Goal: Task Accomplishment & Management: Complete application form

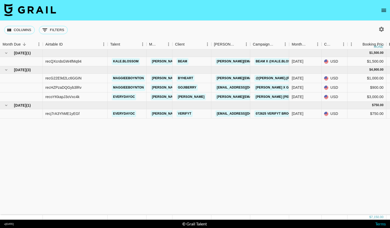
click at [384, 10] on icon "open drawer" at bounding box center [383, 10] width 6 height 6
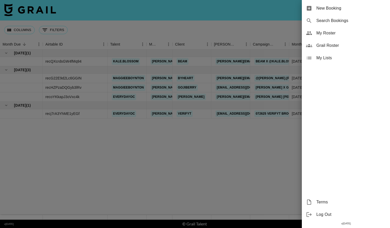
click at [329, 11] on span "New Booking" at bounding box center [350, 8] width 69 height 6
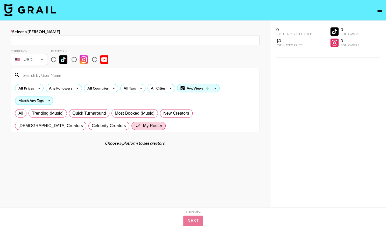
click at [102, 41] on input "text" at bounding box center [135, 40] width 243 height 6
click at [71, 42] on input "text" at bounding box center [135, 40] width 243 height 6
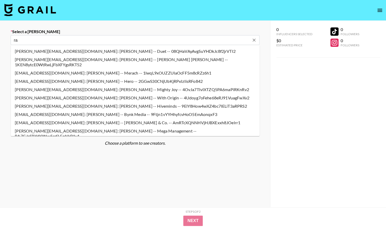
type input "r"
click at [28, 41] on input "text" at bounding box center [132, 40] width 236 height 6
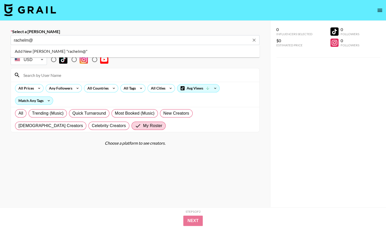
type input "rachelm@"
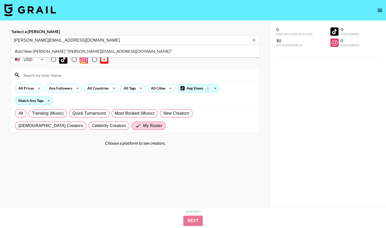
click at [48, 52] on li "Add New [PERSON_NAME] "[PERSON_NAME][EMAIL_ADDRESS][DOMAIN_NAME]"" at bounding box center [135, 51] width 249 height 8
type input "Add New [PERSON_NAME] "[PERSON_NAME][EMAIL_ADDRESS][DOMAIN_NAME]""
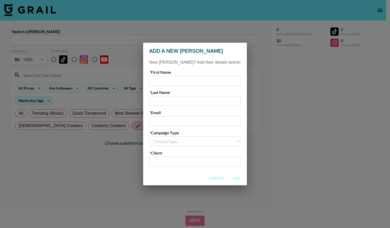
click at [169, 80] on input "text" at bounding box center [194, 81] width 91 height 10
type input "[PERSON_NAME]"
type input "[PERSON_NAME][EMAIL_ADDRESS][DOMAIN_NAME]"
click at [208, 145] on select "Choose Type... Song Promos Brand Promos" at bounding box center [194, 142] width 91 height 10
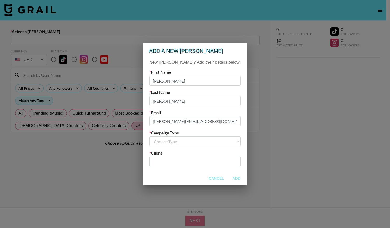
select select "Brand"
click at [160, 137] on select "Choose Type... Song Promos Brand Promos" at bounding box center [194, 142] width 91 height 10
click at [177, 161] on input "text" at bounding box center [194, 162] width 85 height 6
click at [161, 161] on div "​" at bounding box center [194, 162] width 91 height 10
click at [193, 165] on input "text" at bounding box center [194, 162] width 85 height 6
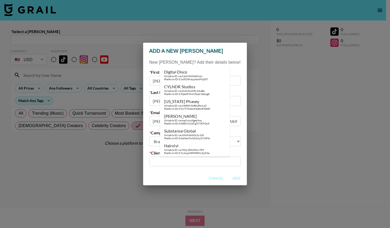
click at [198, 162] on input "text" at bounding box center [194, 162] width 85 height 6
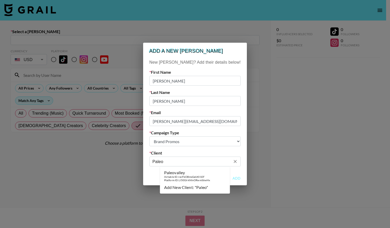
click at [179, 174] on div "Paleovalley" at bounding box center [187, 172] width 46 height 5
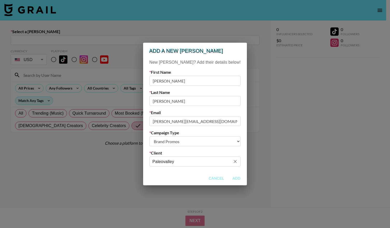
type input "Paleovalley"
click at [228, 179] on button "Add" at bounding box center [236, 179] width 17 height 10
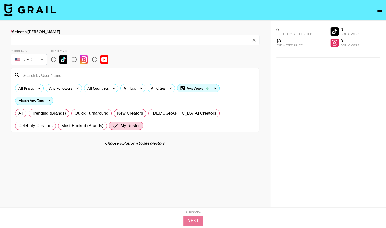
type input "[PERSON_NAME][EMAIL_ADDRESS][DOMAIN_NAME]: [PERSON_NAME] -- Paleovalley -- Sxze…"
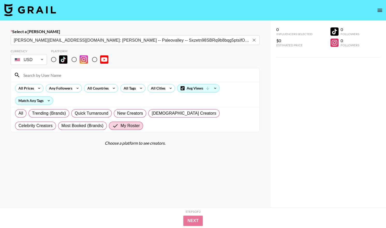
click at [75, 59] on input "radio" at bounding box center [74, 59] width 11 height 11
radio input "true"
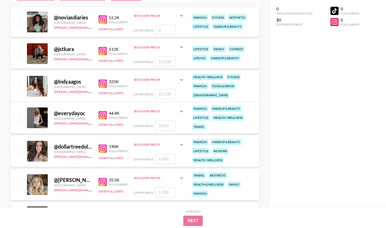
scroll to position [168, 0]
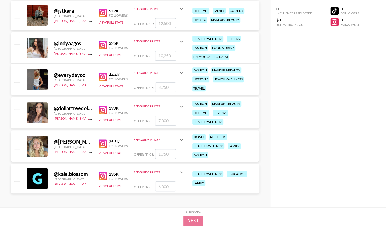
click at [16, 180] on input "checkbox" at bounding box center [17, 178] width 6 height 6
checkbox input "true"
drag, startPoint x: 170, startPoint y: 185, endPoint x: 133, endPoint y: 186, distance: 37.3
click at [133, 186] on div "@ kale.blossom [GEOGRAPHIC_DATA] [PERSON_NAME][EMAIL_ADDRESS][DOMAIN_NAME] 235K…" at bounding box center [135, 179] width 249 height 30
type input "1500"
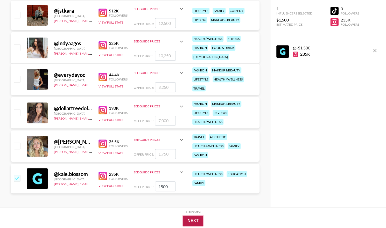
click at [195, 221] on button "Next" at bounding box center [193, 221] width 20 height 10
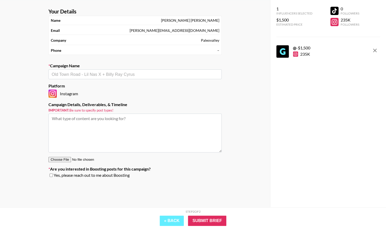
scroll to position [21, 0]
click at [78, 74] on input "text" at bounding box center [135, 75] width 167 height 6
type input "@kale.blossom x Paleovalley"
click at [120, 125] on textarea at bounding box center [134, 133] width 173 height 39
paste textarea "1. {Influencer} agrees to the following: a. 1 - 3-5 frame IG Story + Follow Up …"
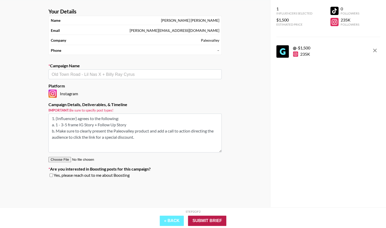
type textarea "1. {Influencer} agrees to the following: a. 1 - 3-5 frame IG Story + Follow Up …"
click at [195, 219] on input "Submit Brief" at bounding box center [207, 221] width 38 height 10
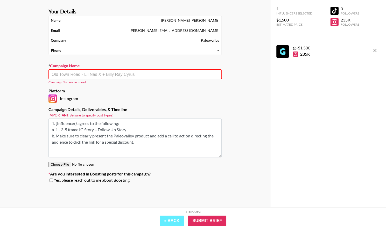
click at [66, 72] on input "text" at bounding box center [135, 75] width 167 height 6
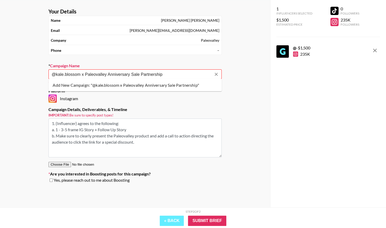
click at [74, 87] on li "Add New Campaign: "@kale.blossom x Paleovalley Anniversary Sale Partnership"" at bounding box center [134, 85] width 173 height 8
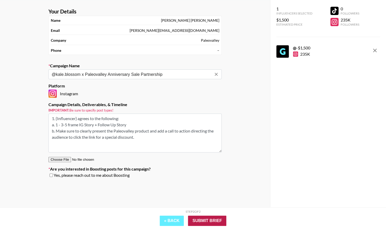
type input "@kale.blossom x Paleovalley Anniversary Sale Partnership"
click at [215, 220] on input "Submit Brief" at bounding box center [207, 221] width 38 height 10
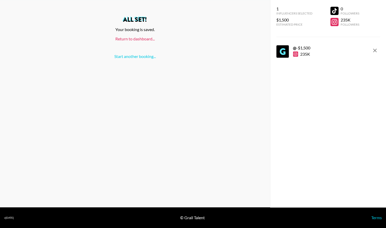
click at [142, 39] on link "Return to dashboard..." at bounding box center [134, 38] width 39 height 5
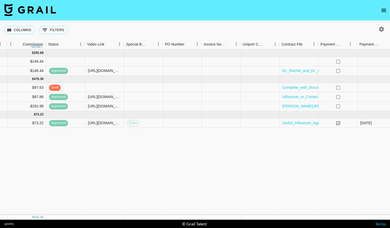
scroll to position [0, 471]
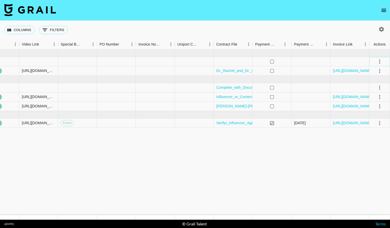
click at [382, 61] on icon "select merge strategy" at bounding box center [379, 62] width 6 height 6
click at [364, 112] on div "Approve" at bounding box center [368, 110] width 16 height 6
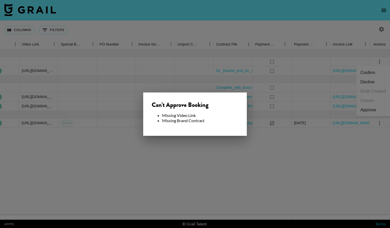
click at [151, 35] on div at bounding box center [195, 114] width 390 height 228
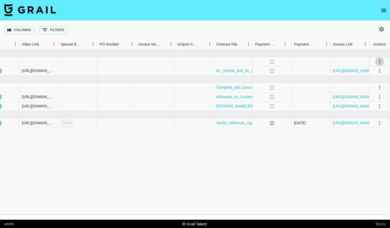
click at [378, 60] on icon "select merge strategy" at bounding box center [379, 62] width 6 height 6
click at [364, 73] on li "Confirm" at bounding box center [373, 72] width 34 height 9
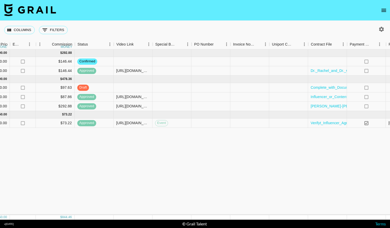
scroll to position [0, 376]
click at [331, 63] on div at bounding box center [327, 61] width 39 height 9
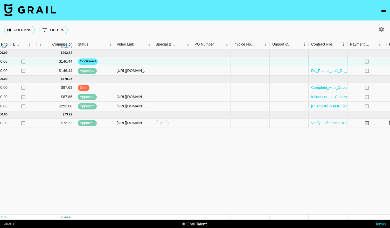
click at [320, 64] on div at bounding box center [327, 61] width 39 height 9
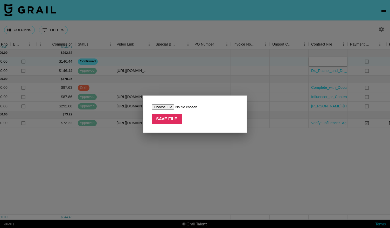
click at [169, 105] on input "file" at bounding box center [185, 106] width 66 height 5
type input "C:\fakepath\Kale Blossom Anniversary Sale Partnership Agreement (1).pdf"
click at [166, 119] on input "Save File" at bounding box center [167, 119] width 30 height 10
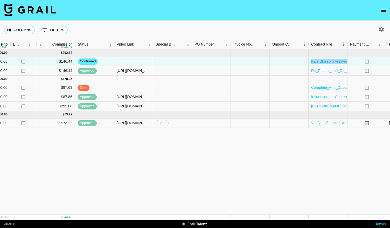
click at [137, 61] on div at bounding box center [133, 61] width 39 height 9
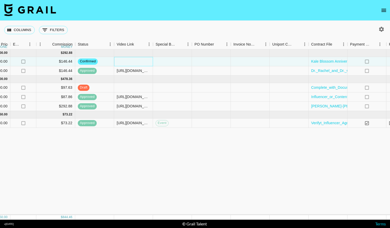
click at [137, 61] on div at bounding box center [133, 61] width 39 height 9
type input "https://www.instagram.com/stories/kale.blossom/3702225000598196069/"
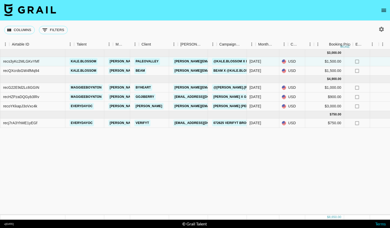
scroll to position [0, 33]
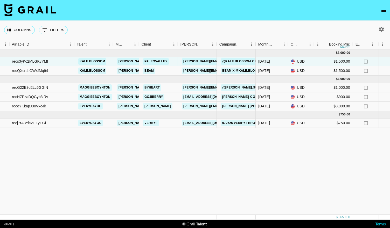
click at [153, 58] on div "Paleovalley" at bounding box center [155, 62] width 29 height 10
click at [153, 60] on link "Paleovalley" at bounding box center [156, 61] width 26 height 6
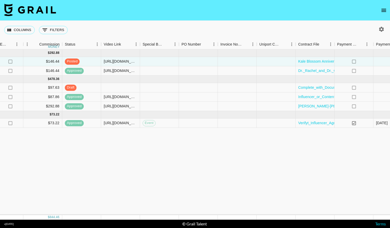
scroll to position [0, 471]
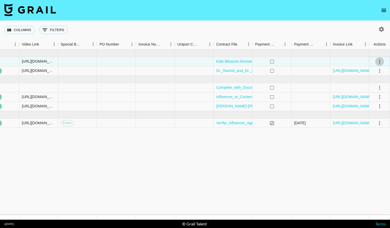
click at [379, 60] on icon "select merge strategy" at bounding box center [379, 62] width 6 height 6
click at [368, 112] on div "Approve" at bounding box center [368, 110] width 16 height 6
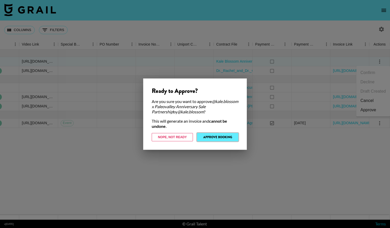
click at [216, 137] on button "Approve Booking" at bounding box center [217, 137] width 41 height 8
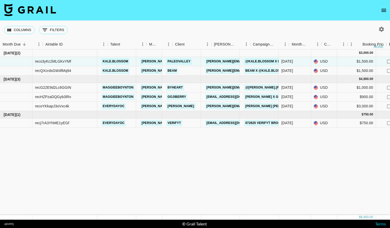
scroll to position [0, 0]
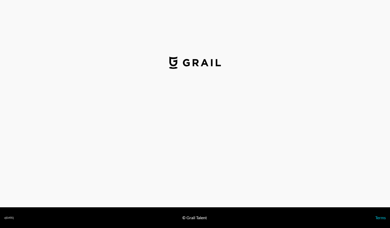
select select "USD"
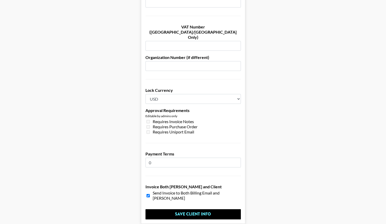
scroll to position [355, 0]
click at [177, 158] on input "0" at bounding box center [192, 163] width 95 height 10
click at [239, 158] on input "1" at bounding box center [192, 163] width 95 height 10
click at [238, 158] on input "2" at bounding box center [192, 163] width 95 height 10
click at [238, 158] on input "3" at bounding box center [192, 163] width 95 height 10
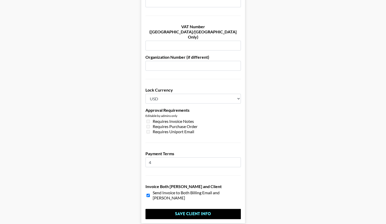
click at [238, 158] on input "4" at bounding box center [192, 163] width 95 height 10
click at [238, 158] on input "5" at bounding box center [192, 163] width 95 height 10
click at [238, 158] on input "6" at bounding box center [192, 163] width 95 height 10
click at [238, 158] on input "7" at bounding box center [192, 163] width 95 height 10
click at [238, 158] on input "8" at bounding box center [192, 163] width 95 height 10
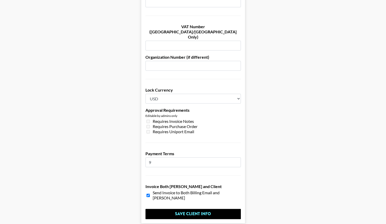
click at [238, 158] on input "9" at bounding box center [192, 163] width 95 height 10
click at [238, 158] on input "10" at bounding box center [192, 163] width 95 height 10
click at [238, 158] on input "11" at bounding box center [192, 163] width 95 height 10
click at [238, 158] on input "12" at bounding box center [192, 163] width 95 height 10
click at [238, 158] on input "13" at bounding box center [192, 163] width 95 height 10
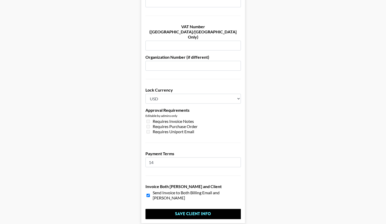
click at [238, 158] on input "14" at bounding box center [192, 163] width 95 height 10
click at [238, 158] on input "15" at bounding box center [192, 163] width 95 height 10
click at [238, 158] on input "16" at bounding box center [192, 163] width 95 height 10
click at [237, 158] on input "17" at bounding box center [192, 163] width 95 height 10
click at [237, 158] on input "18" at bounding box center [192, 163] width 95 height 10
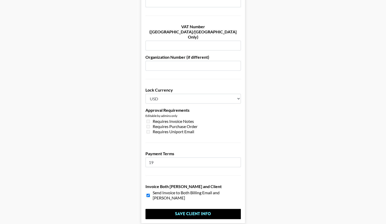
click at [237, 158] on input "19" at bounding box center [192, 163] width 95 height 10
click at [237, 158] on input "20" at bounding box center [192, 163] width 95 height 10
click at [237, 158] on input "21" at bounding box center [192, 163] width 95 height 10
click at [237, 158] on input "22" at bounding box center [192, 163] width 95 height 10
click at [237, 158] on input "23" at bounding box center [192, 163] width 95 height 10
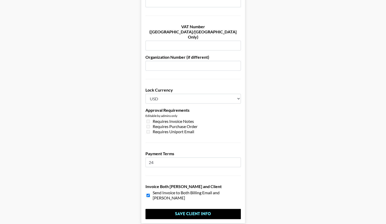
click at [237, 158] on input "24" at bounding box center [192, 163] width 95 height 10
click at [237, 158] on input "25" at bounding box center [192, 163] width 95 height 10
click at [237, 158] on input "26" at bounding box center [192, 163] width 95 height 10
click at [237, 158] on input "27" at bounding box center [192, 163] width 95 height 10
click at [237, 158] on input "28" at bounding box center [192, 163] width 95 height 10
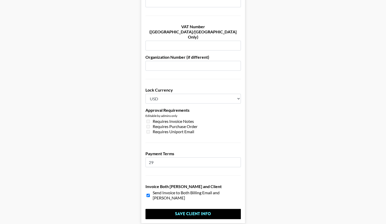
click at [237, 158] on input "29" at bounding box center [192, 163] width 95 height 10
type input "30"
click at [237, 158] on input "30" at bounding box center [192, 163] width 95 height 10
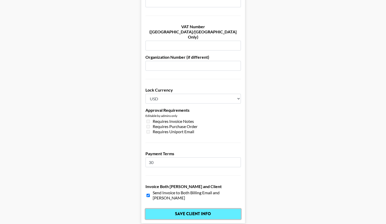
click at [187, 209] on input "Save Client Info" at bounding box center [192, 214] width 95 height 10
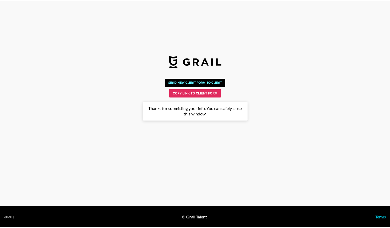
scroll to position [0, 0]
